Goal: Check status

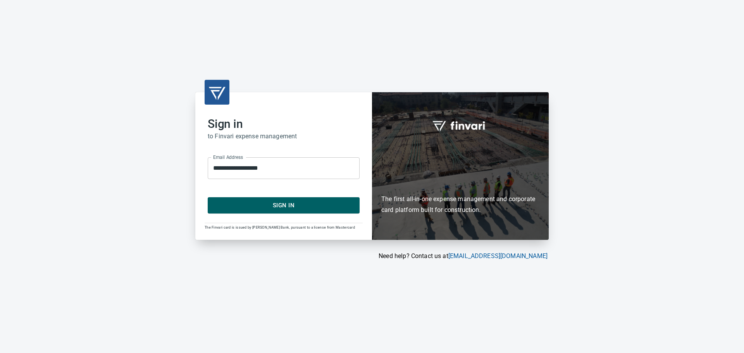
click at [306, 202] on span "Sign In" at bounding box center [283, 205] width 135 height 10
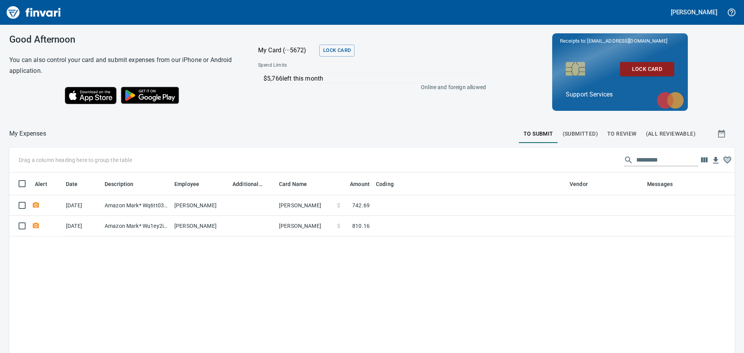
scroll to position [256, 713]
click at [627, 136] on span "To Review" at bounding box center [621, 134] width 29 height 10
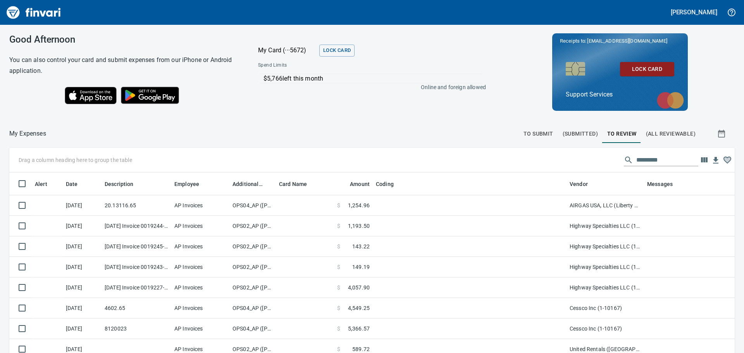
scroll to position [256, 708]
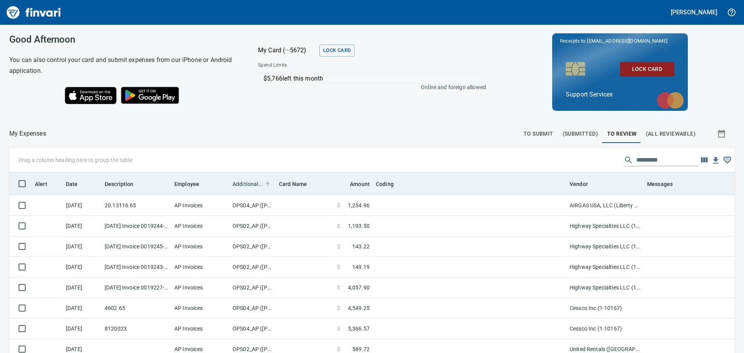
click at [250, 183] on span "Additional Reviewer" at bounding box center [247, 183] width 30 height 9
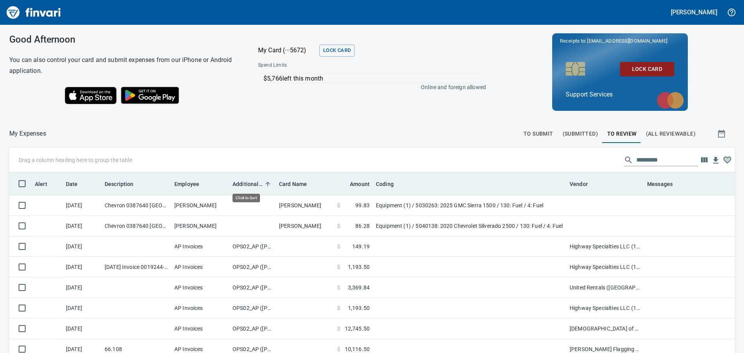
click at [250, 183] on span "Additional Reviewer" at bounding box center [247, 183] width 30 height 9
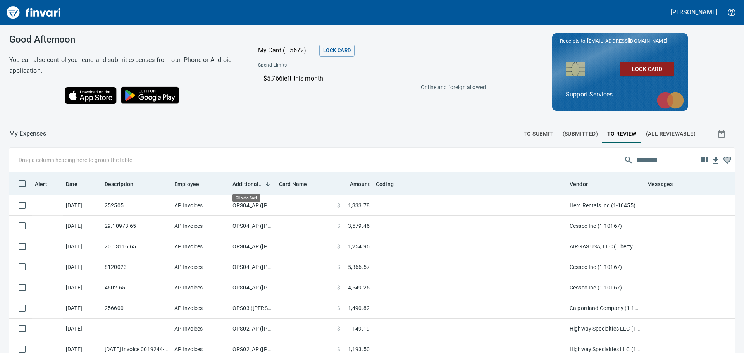
click at [250, 183] on span "Additional Reviewer" at bounding box center [247, 183] width 30 height 9
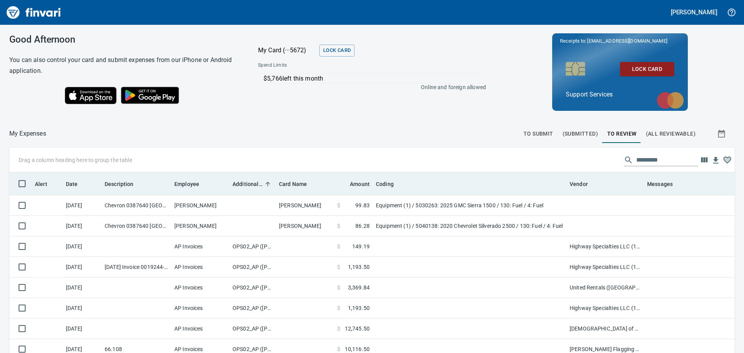
click at [244, 185] on span "Additional Reviewer" at bounding box center [247, 183] width 30 height 9
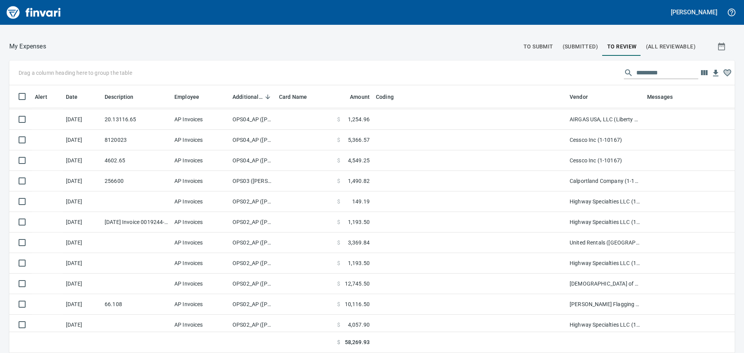
scroll to position [0, 0]
